Goal: Information Seeking & Learning: Learn about a topic

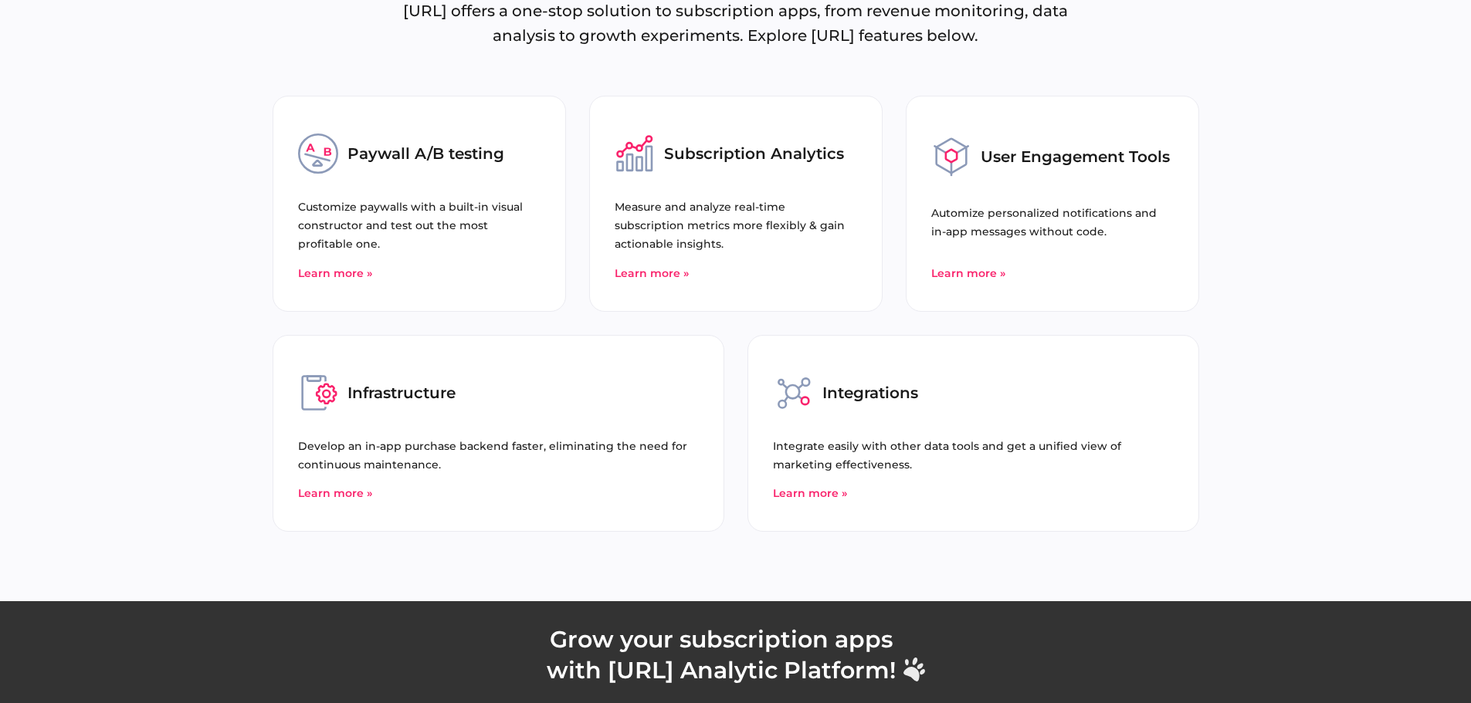
scroll to position [5250, 0]
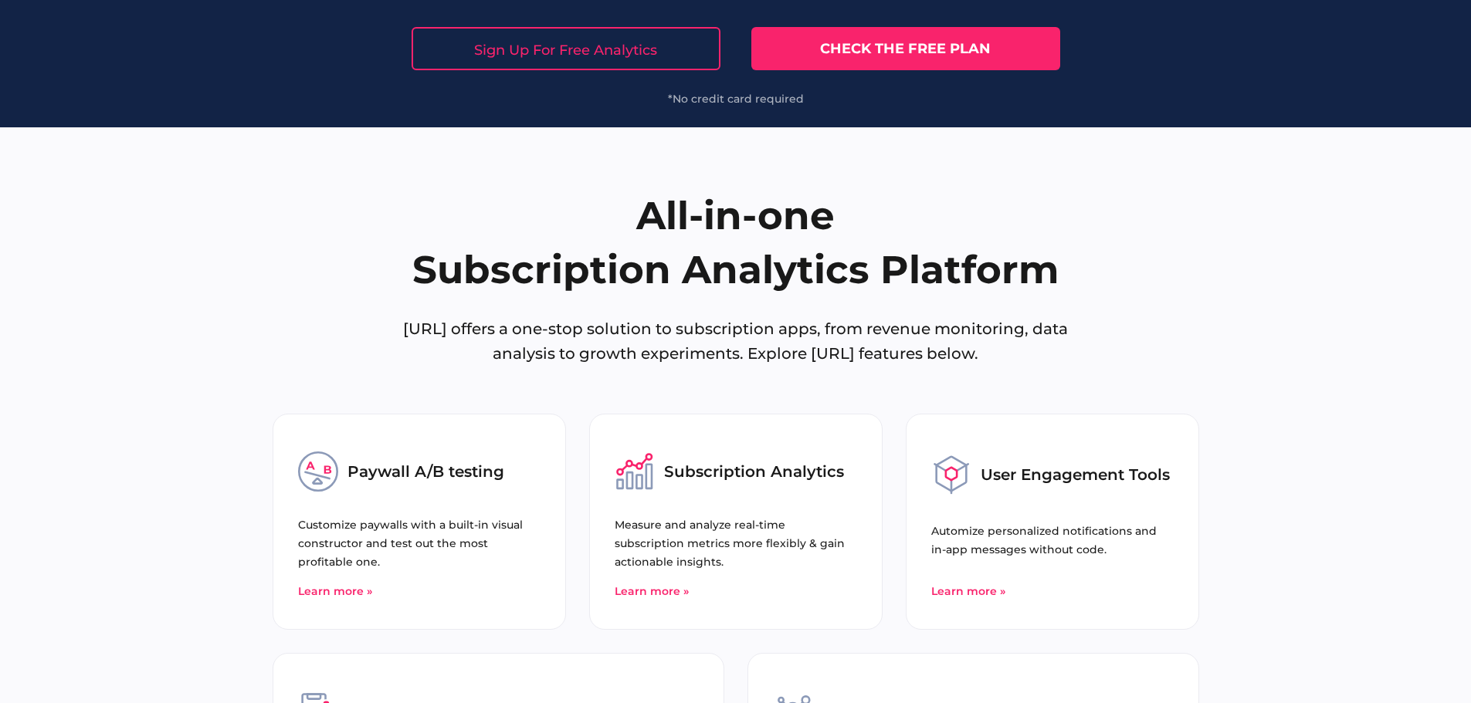
click at [808, 52] on link "Check the free plan" at bounding box center [905, 48] width 309 height 43
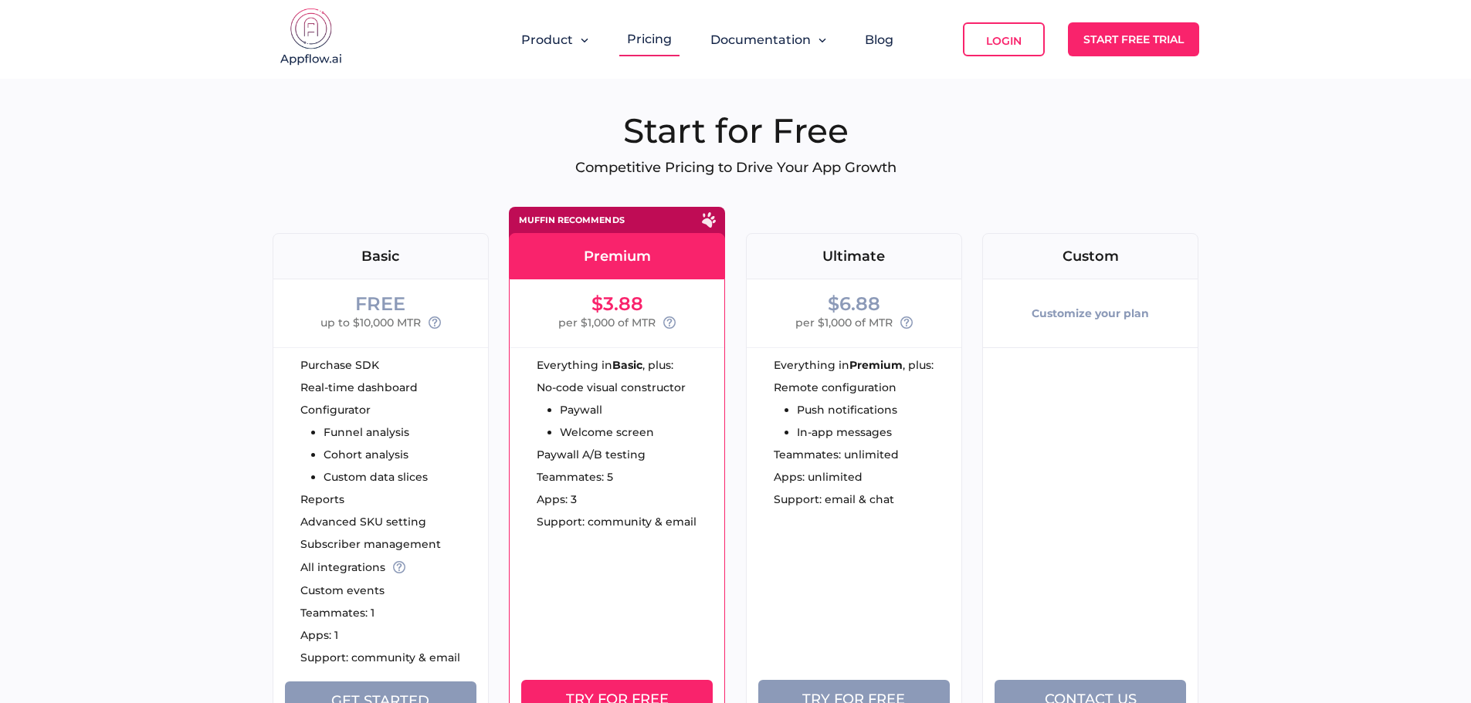
click at [425, 422] on ul "Configurator Funnel analysis Cohort analysis Custom data slices" at bounding box center [363, 444] width 127 height 78
click at [387, 288] on div "FREE up to $10,000 MTR" at bounding box center [380, 313] width 215 height 68
click at [396, 252] on div "Basic" at bounding box center [380, 256] width 215 height 14
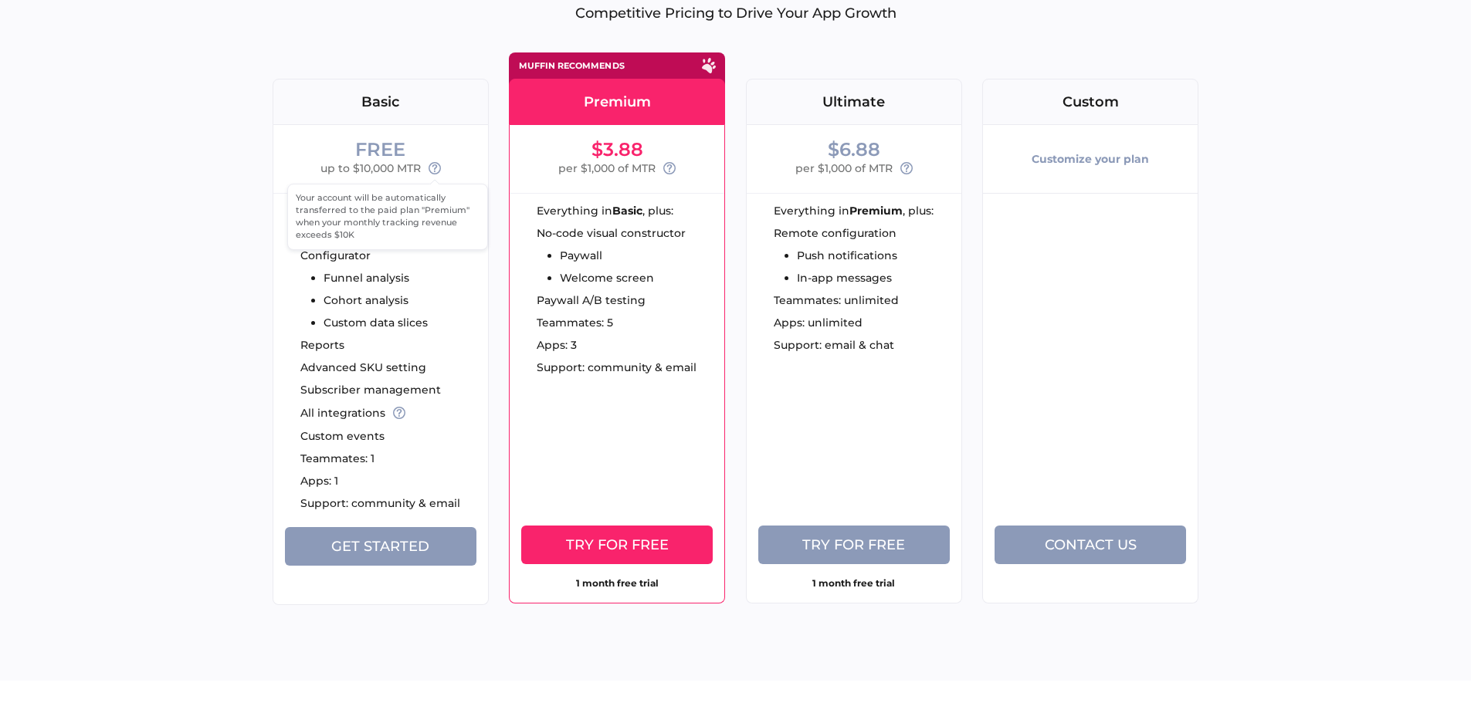
click at [435, 167] on icon at bounding box center [435, 168] width 12 height 12
click at [673, 166] on icon at bounding box center [669, 168] width 12 height 12
drag, startPoint x: 669, startPoint y: 210, endPoint x: 531, endPoint y: 197, distance: 138.8
click at [0, 0] on div "The Premium plan is completely free until you make more than $1000/mo." at bounding box center [0, 0] width 0 height 0
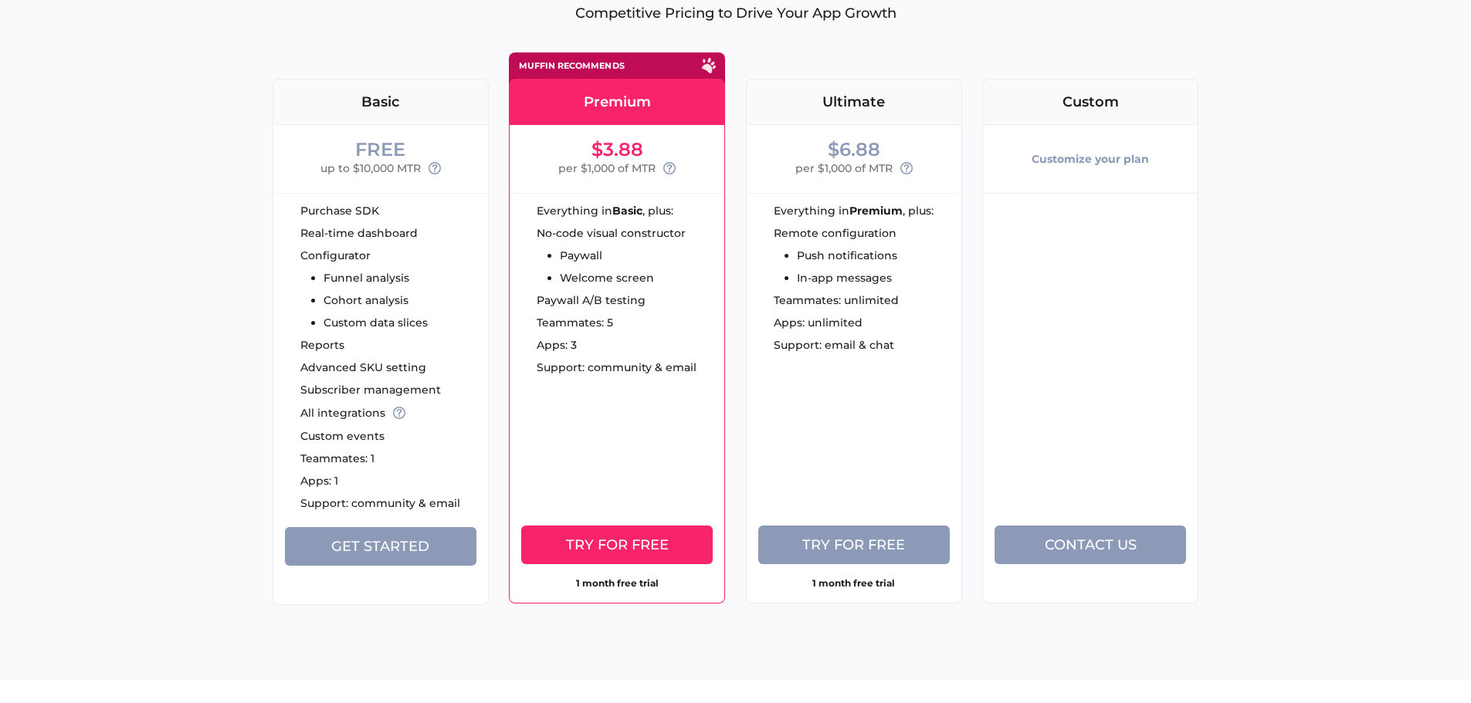
click at [481, 250] on div "Configurator Funnel analysis Cohort analysis Custom data slices" at bounding box center [394, 289] width 188 height 78
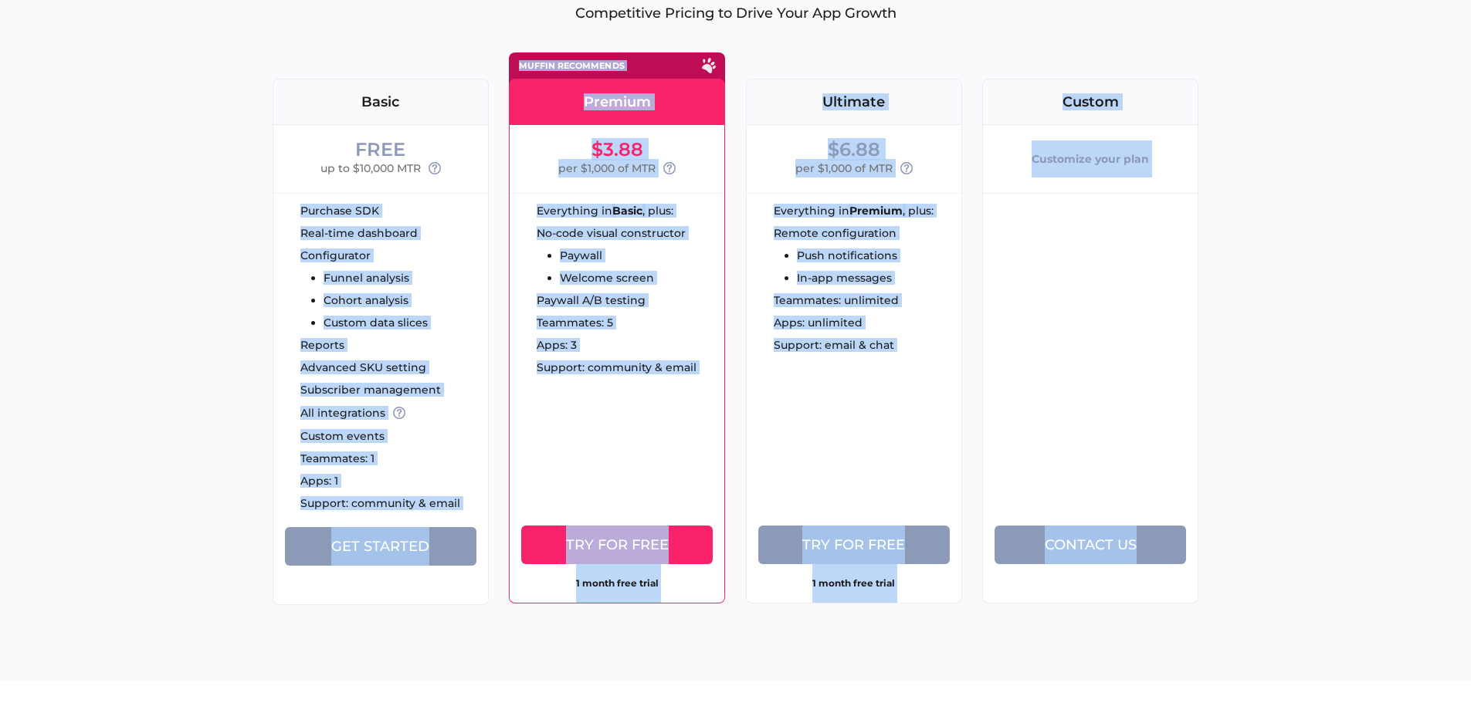
drag, startPoint x: 377, startPoint y: 236, endPoint x: 293, endPoint y: 204, distance: 89.5
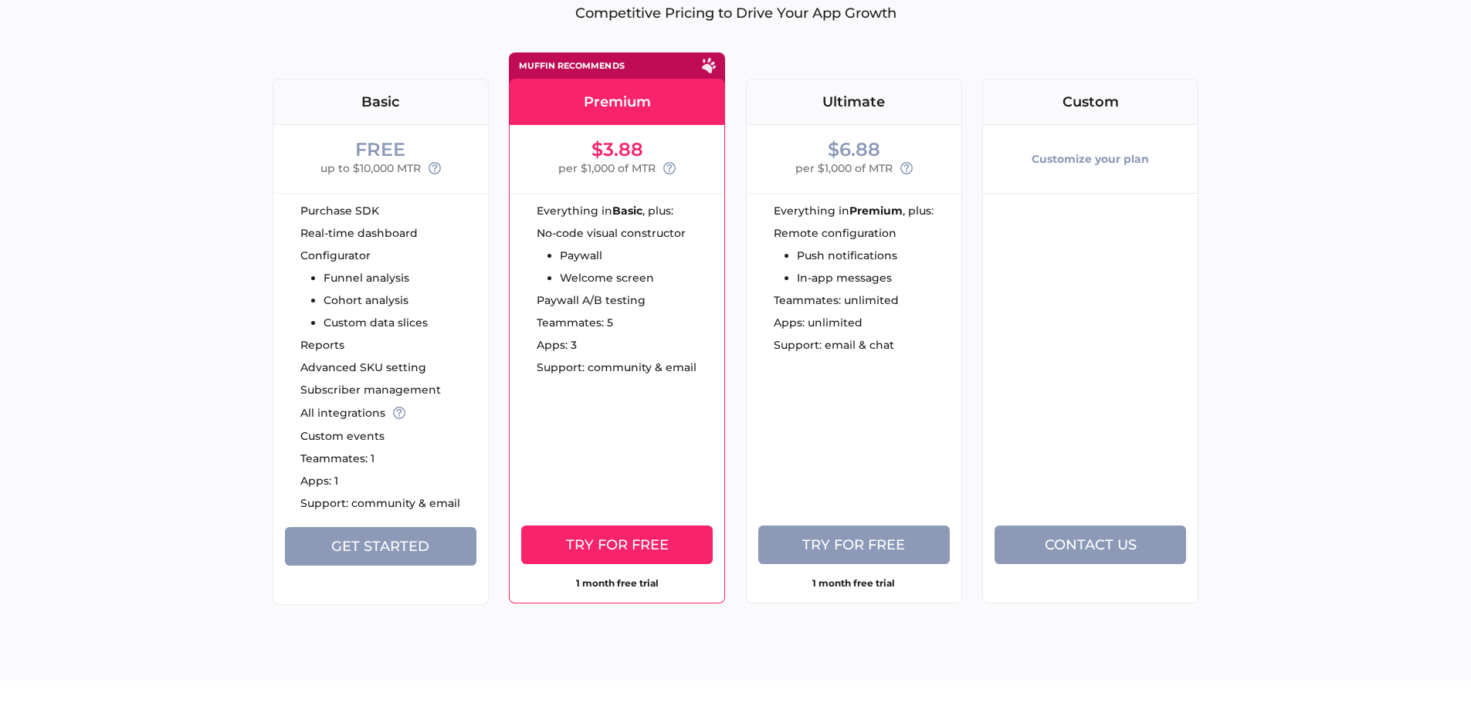
click at [390, 188] on div "FREE up to $10,000 MTR" at bounding box center [380, 159] width 215 height 68
drag, startPoint x: 357, startPoint y: 228, endPoint x: 300, endPoint y: 201, distance: 63.2
click at [0, 0] on div "Your account will be automatically transferred to the paid plan "Premium" when …" at bounding box center [0, 0] width 0 height 0
click at [300, 201] on span "Your account will be automatically transferred to the paid plan "Premium" when …" at bounding box center [383, 216] width 174 height 48
drag, startPoint x: 295, startPoint y: 199, endPoint x: 365, endPoint y: 234, distance: 78.4
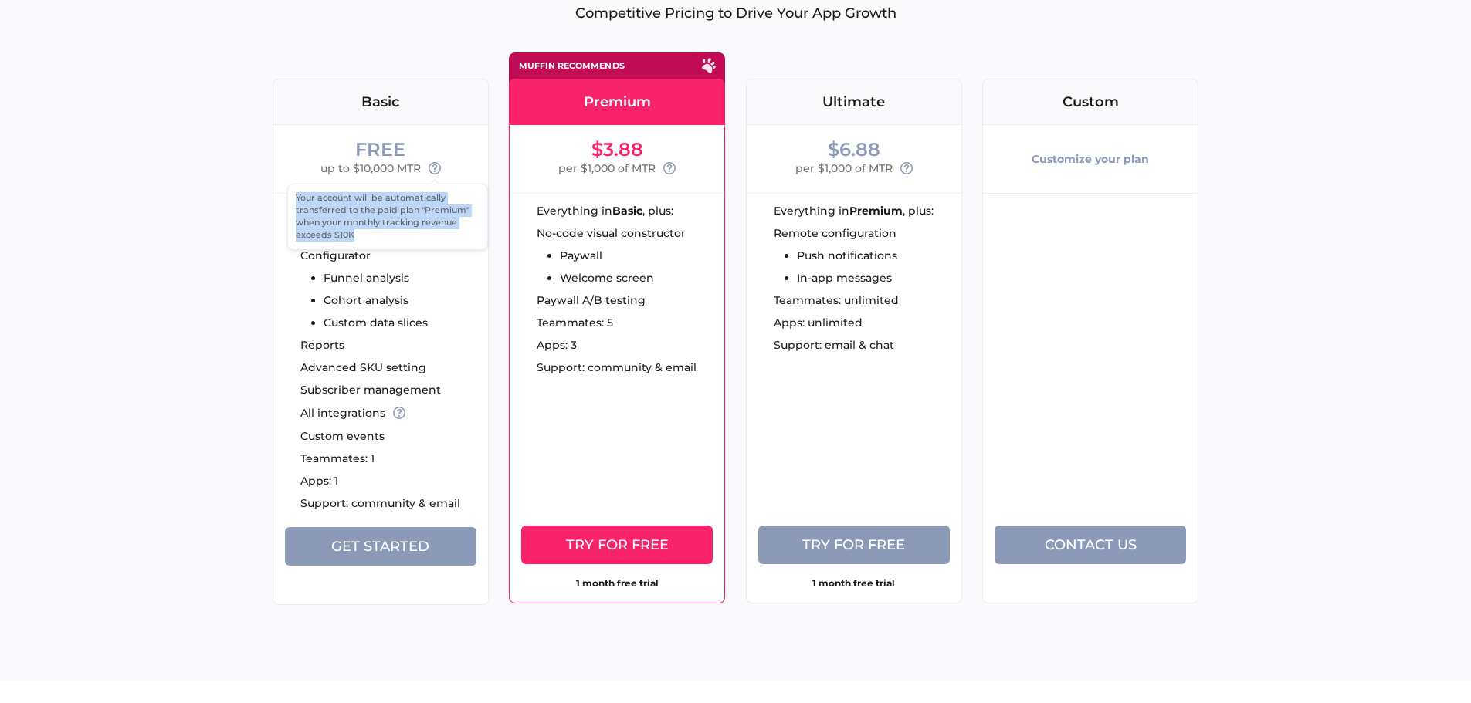
click at [0, 0] on div "Your account will be automatically transferred to the paid plan "Premium" when …" at bounding box center [0, 0] width 0 height 0
click at [365, 192] on div "FREE up to $10,000 MTR" at bounding box center [380, 159] width 215 height 68
drag, startPoint x: 295, startPoint y: 198, endPoint x: 367, endPoint y: 238, distance: 82.3
click at [0, 0] on div "Your account will be automatically transferred to the paid plan "Premium" when …" at bounding box center [0, 0] width 0 height 0
copy span "Your account will be automatically transferred to the paid plan "Premium" when …"
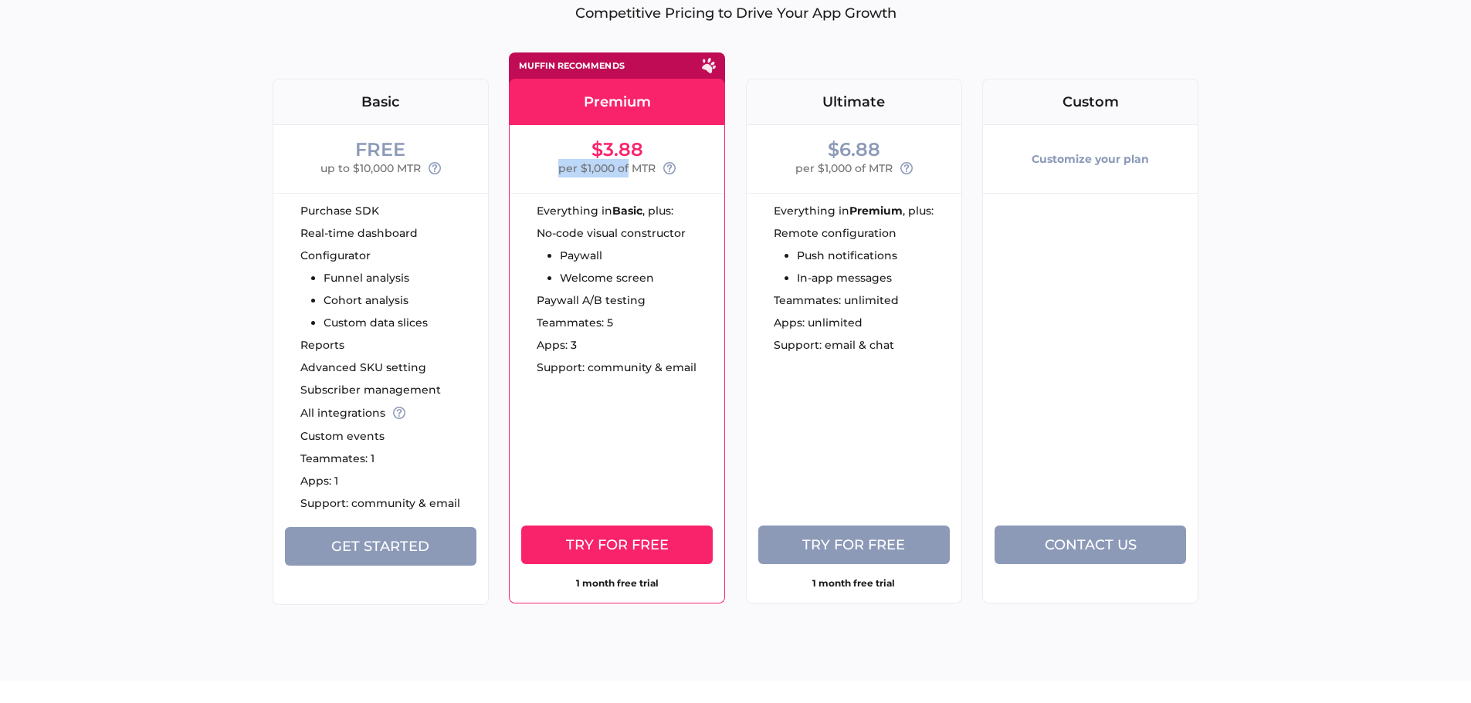
drag, startPoint x: 557, startPoint y: 173, endPoint x: 628, endPoint y: 173, distance: 70.3
click at [628, 173] on div "$3.88 per $1,000 of MTR" at bounding box center [617, 159] width 215 height 68
click at [628, 173] on span "per $1,000 of MTR" at bounding box center [606, 168] width 97 height 19
drag, startPoint x: 668, startPoint y: 207, endPoint x: 534, endPoint y: 191, distance: 135.3
click at [0, 0] on div "The Premium plan is completely free until you make more than $1000/mo." at bounding box center [0, 0] width 0 height 0
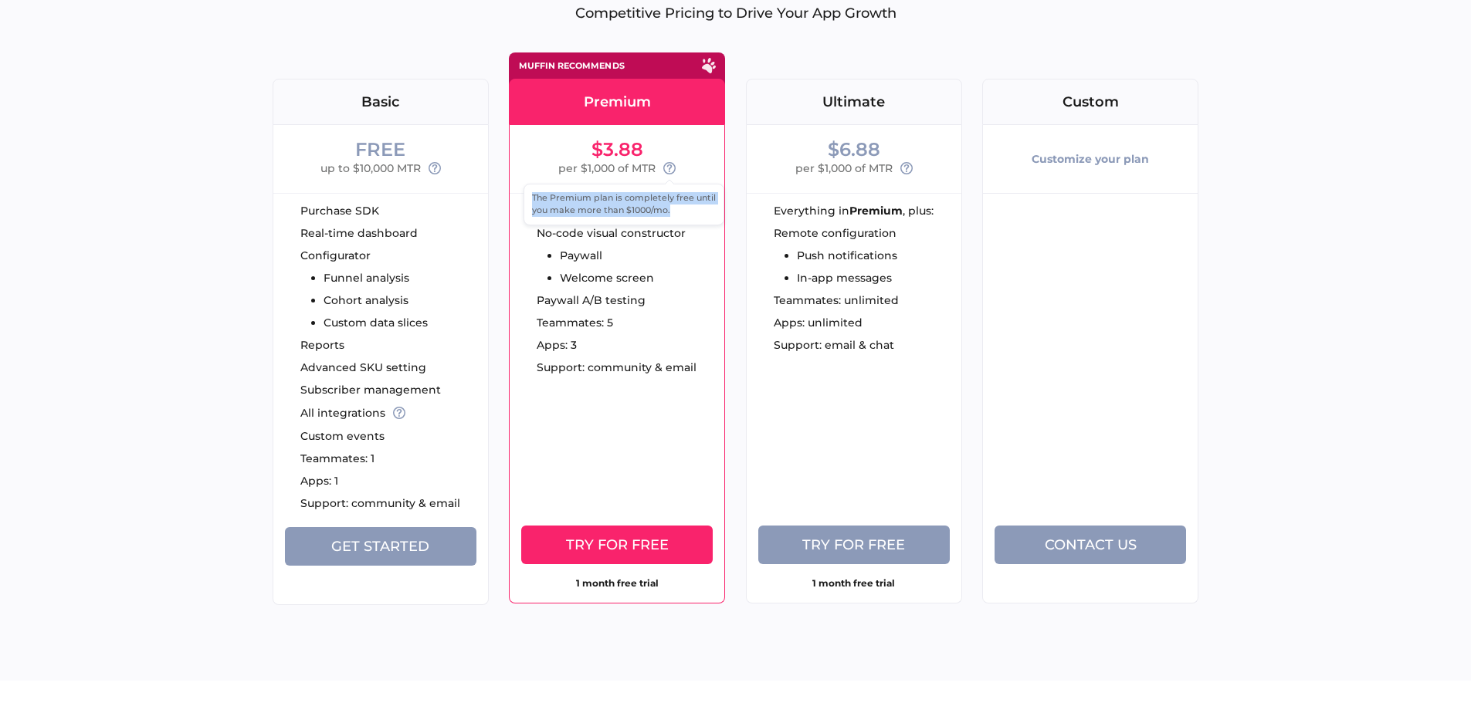
copy span "The Premium plan is completely free until you make more than $1000/mo."
click at [906, 168] on use at bounding box center [906, 168] width 12 height 12
drag, startPoint x: 912, startPoint y: 206, endPoint x: 882, endPoint y: 195, distance: 31.5
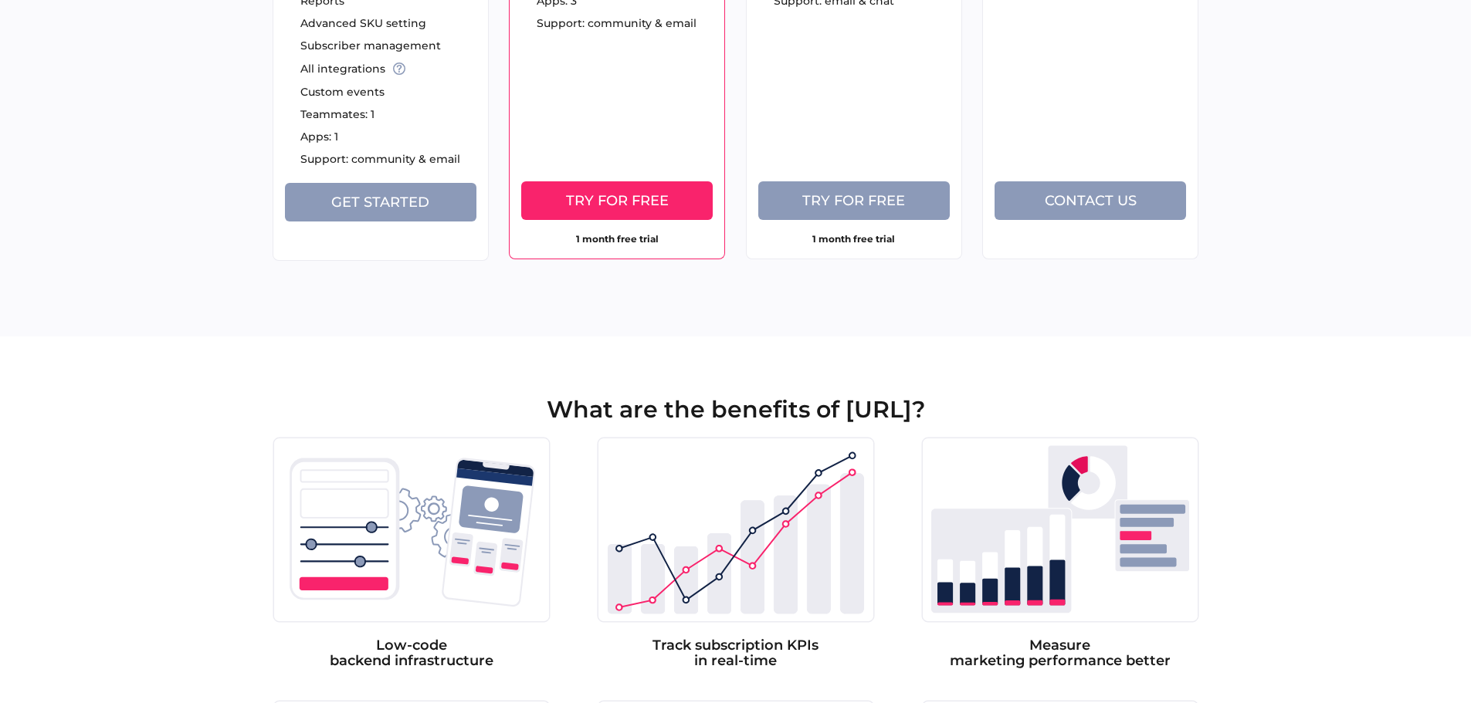
scroll to position [540, 0]
